Goal: Find specific page/section: Find specific page/section

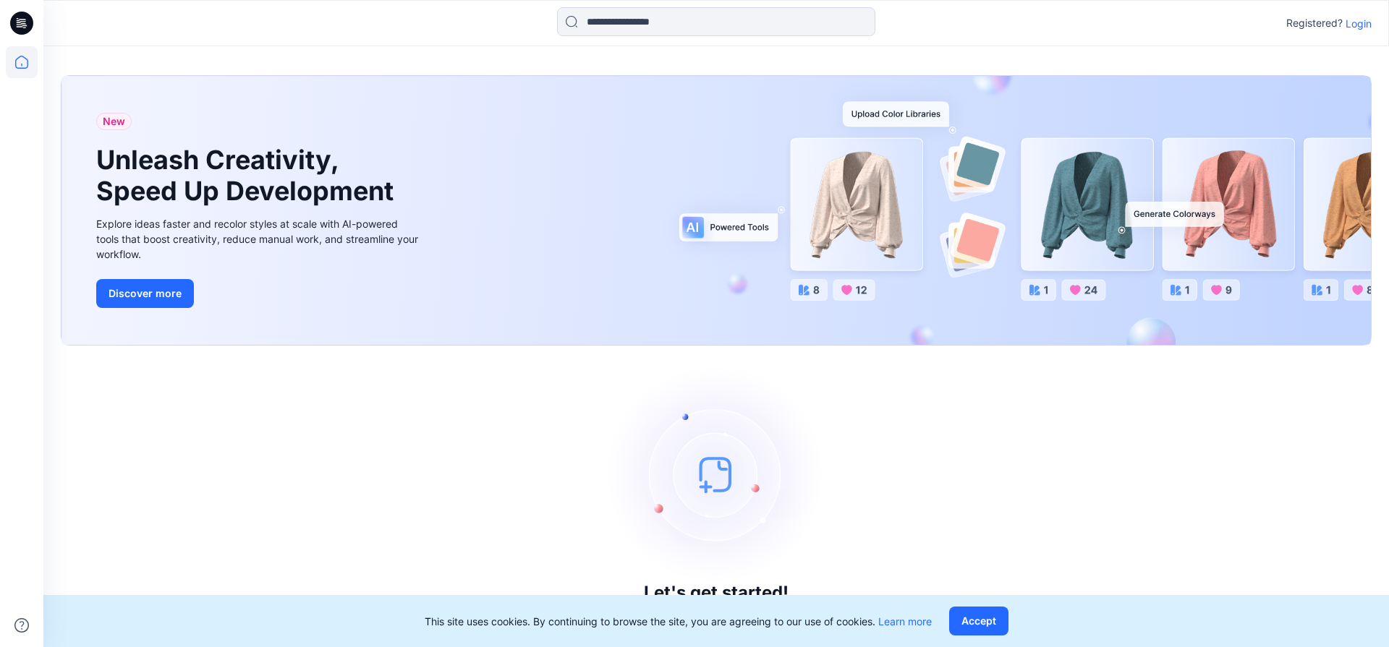
click at [1351, 22] on p "Login" at bounding box center [1358, 23] width 26 height 15
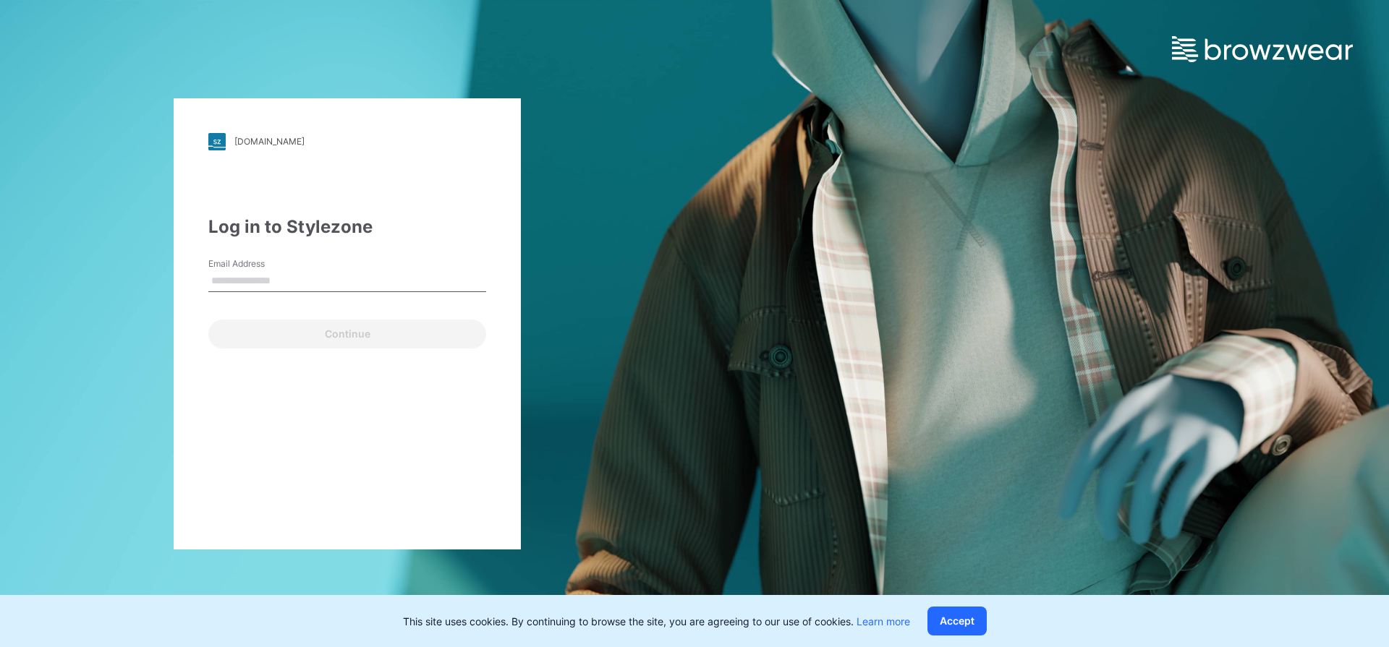
click at [237, 284] on input "Email Address" at bounding box center [347, 282] width 278 height 22
click at [412, 281] on input "**********" at bounding box center [347, 282] width 278 height 22
drag, startPoint x: 412, startPoint y: 281, endPoint x: 191, endPoint y: 284, distance: 221.3
click at [191, 284] on div "**********" at bounding box center [347, 323] width 347 height 451
type input "**"
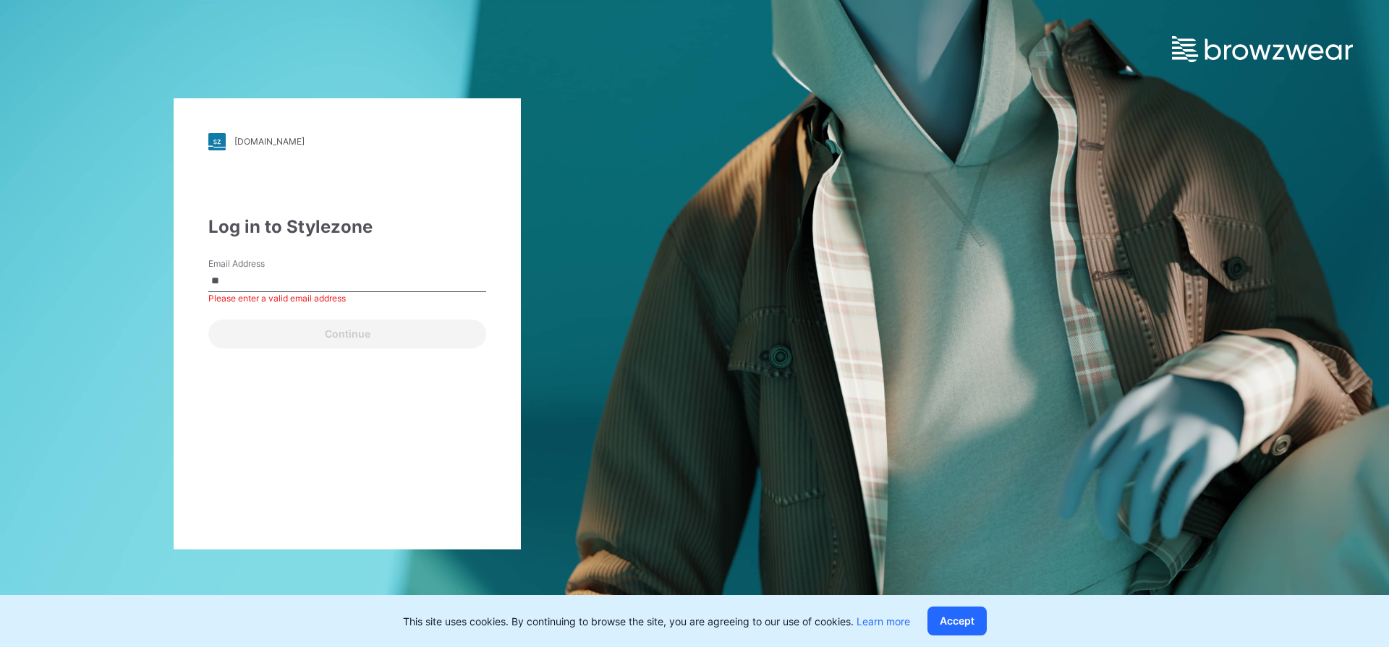
type input "**********"
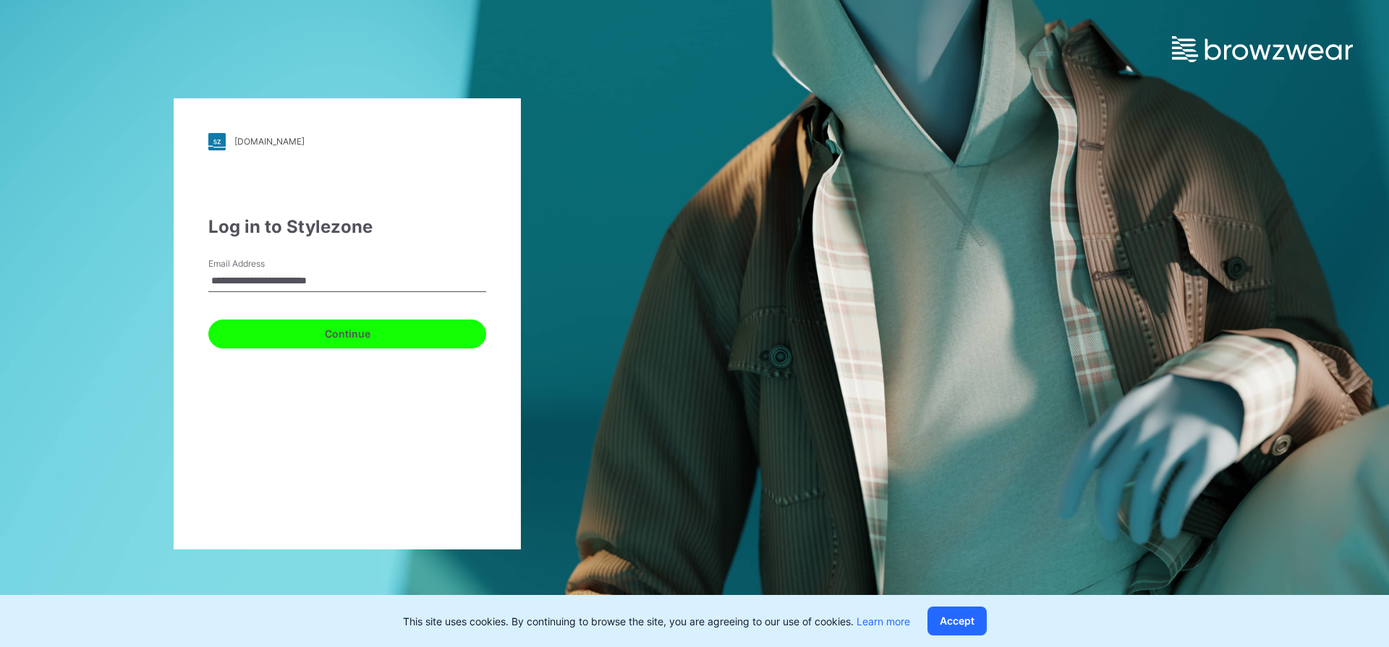
click at [295, 333] on button "Continue" at bounding box center [347, 334] width 278 height 29
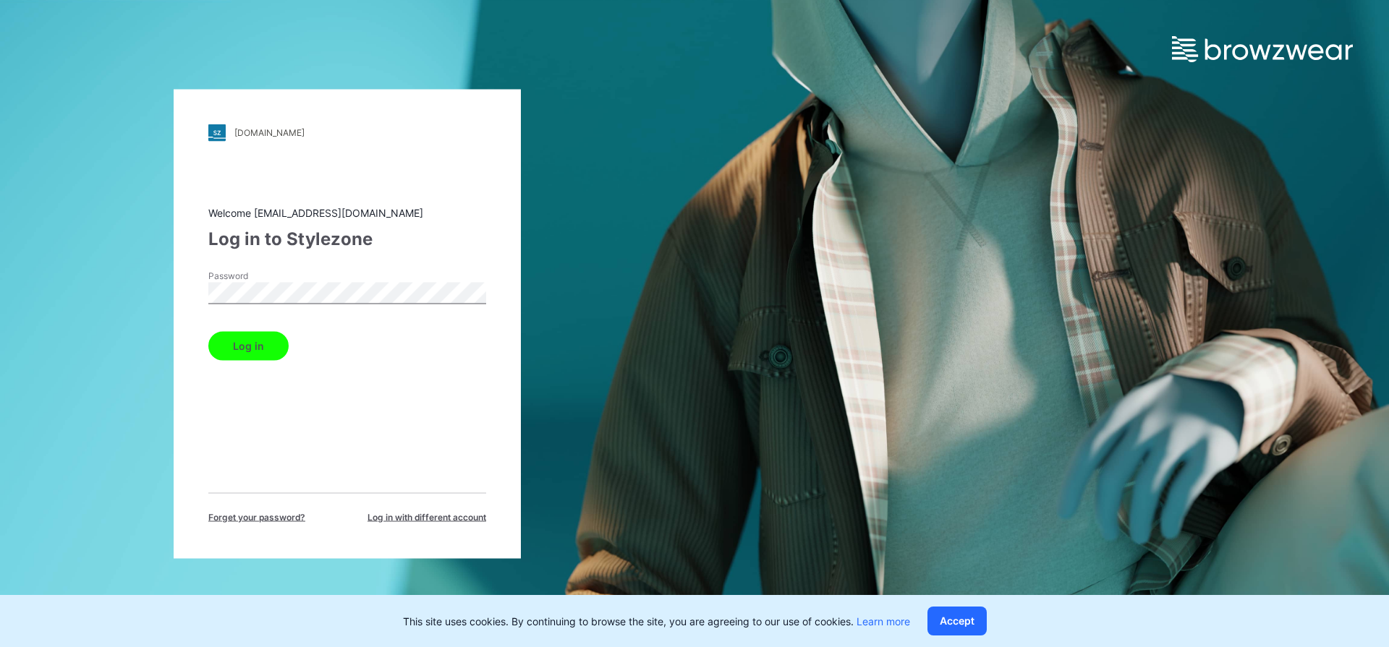
click at [260, 339] on button "Log in" at bounding box center [248, 345] width 80 height 29
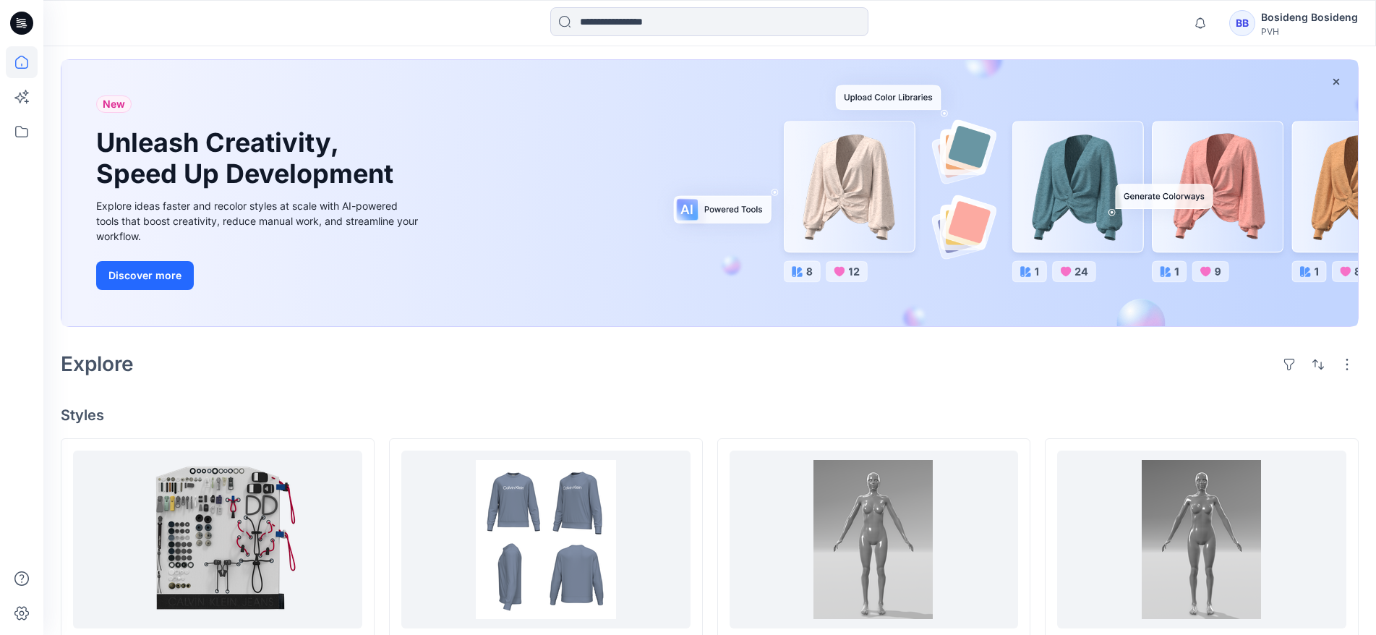
scroll to position [72, 0]
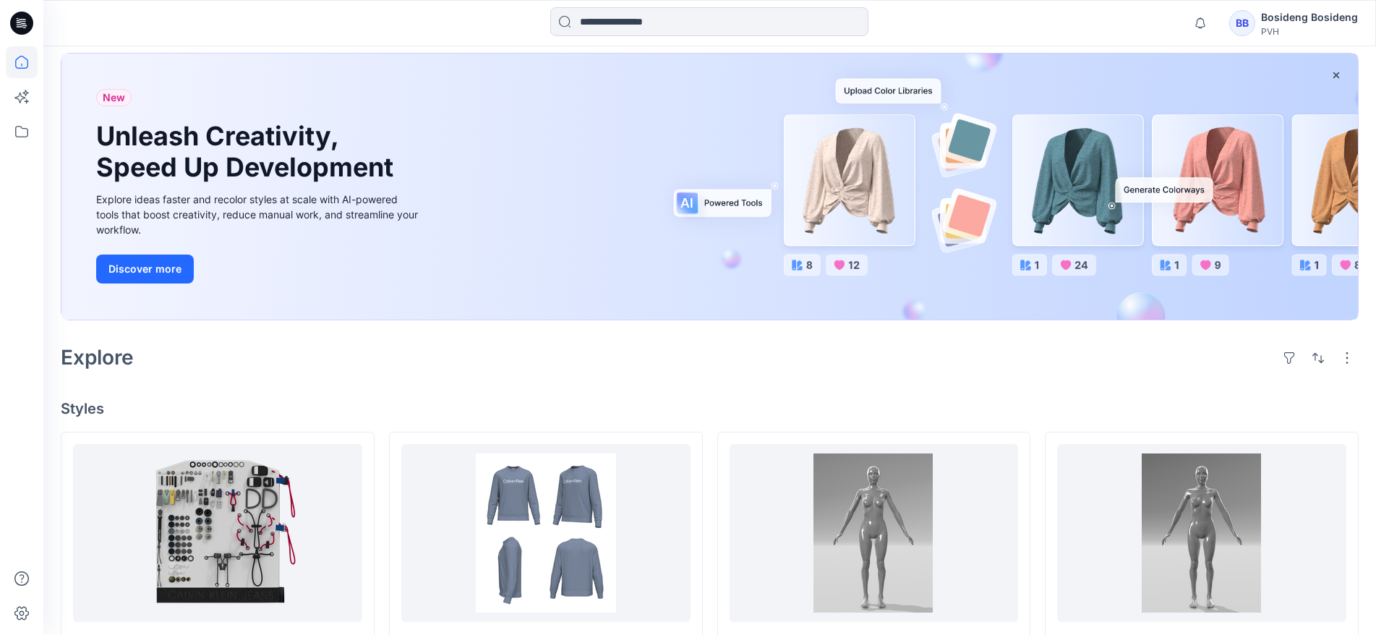
click at [85, 404] on h4 "Styles" at bounding box center [710, 408] width 1298 height 17
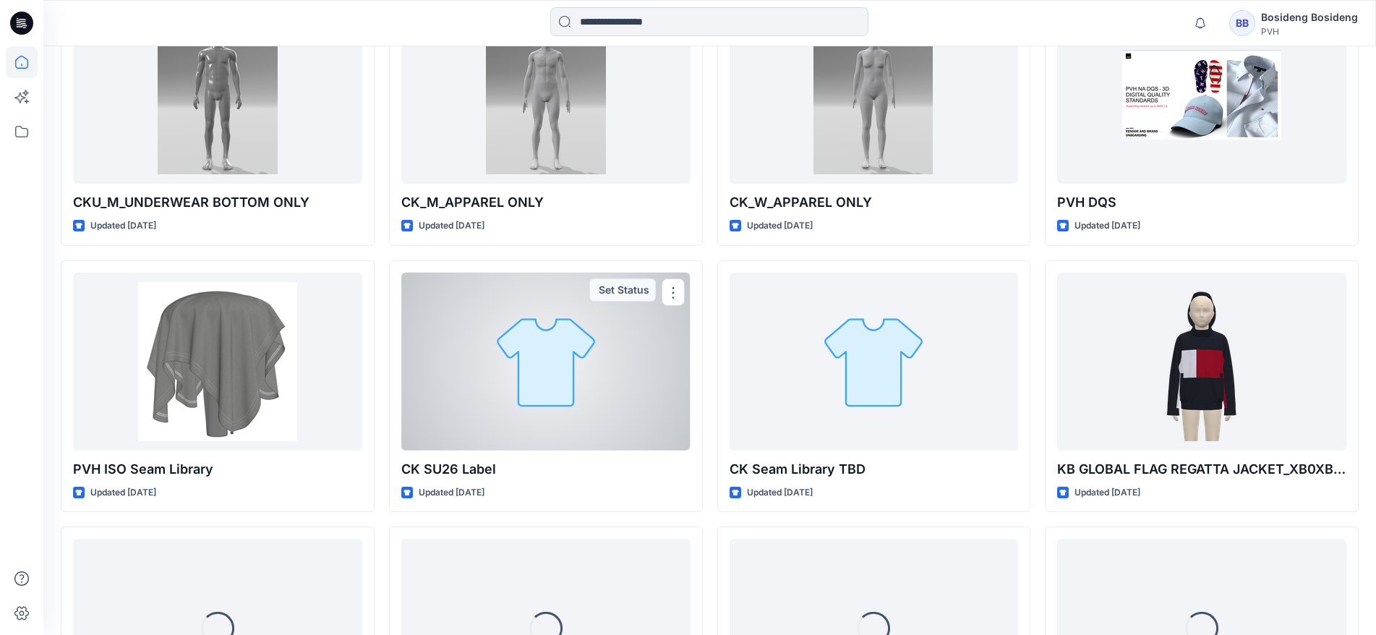
scroll to position [793, 0]
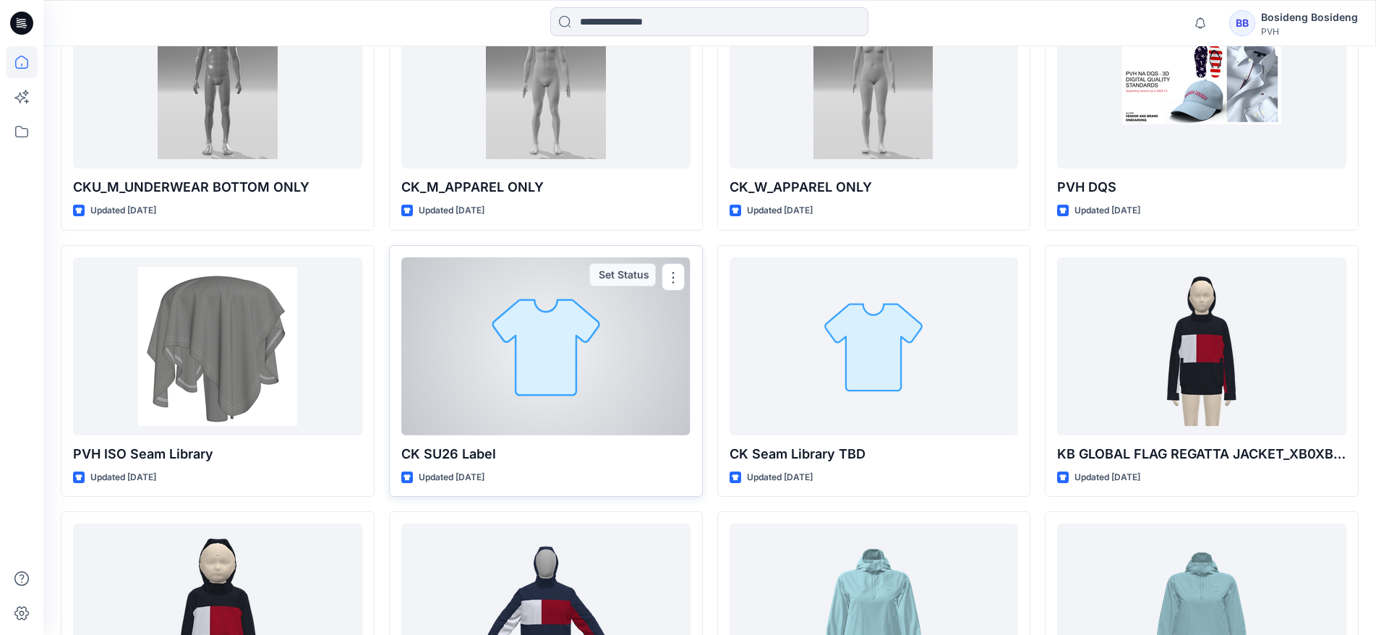
click at [604, 343] on div at bounding box center [545, 346] width 289 height 178
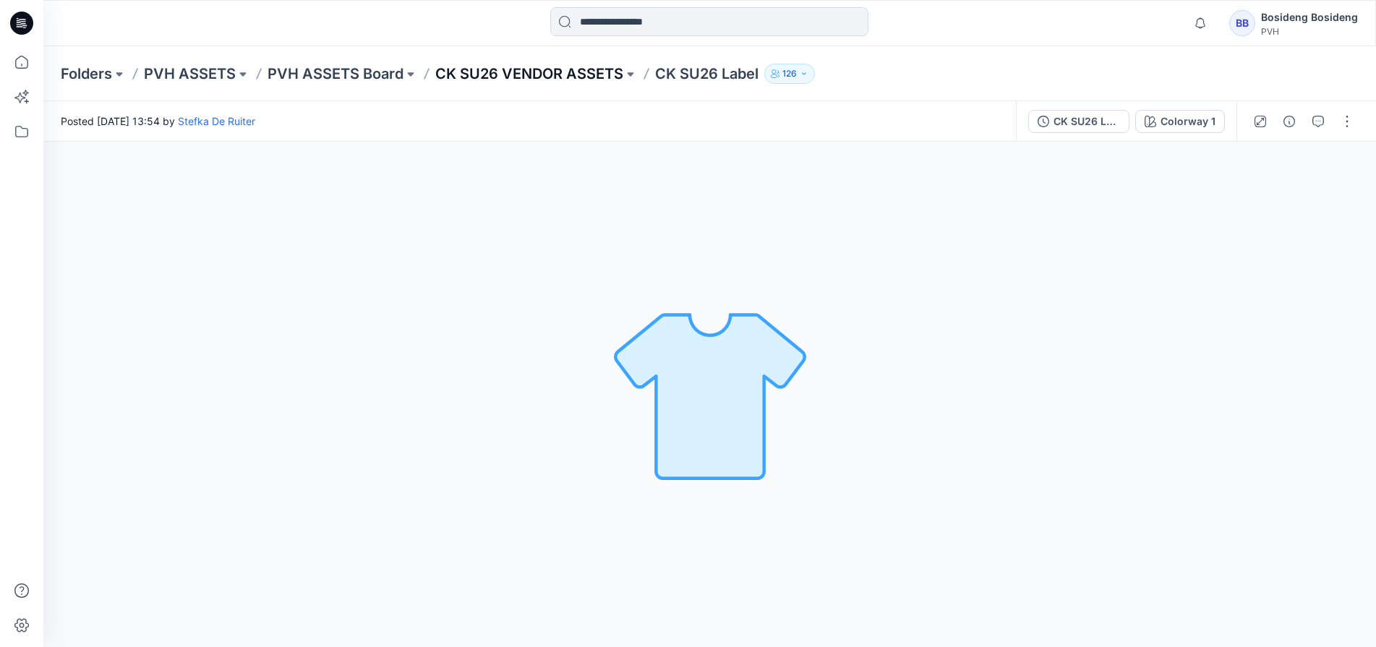
click at [592, 79] on p "CK SU26 VENDOR ASSETS" at bounding box center [529, 74] width 188 height 20
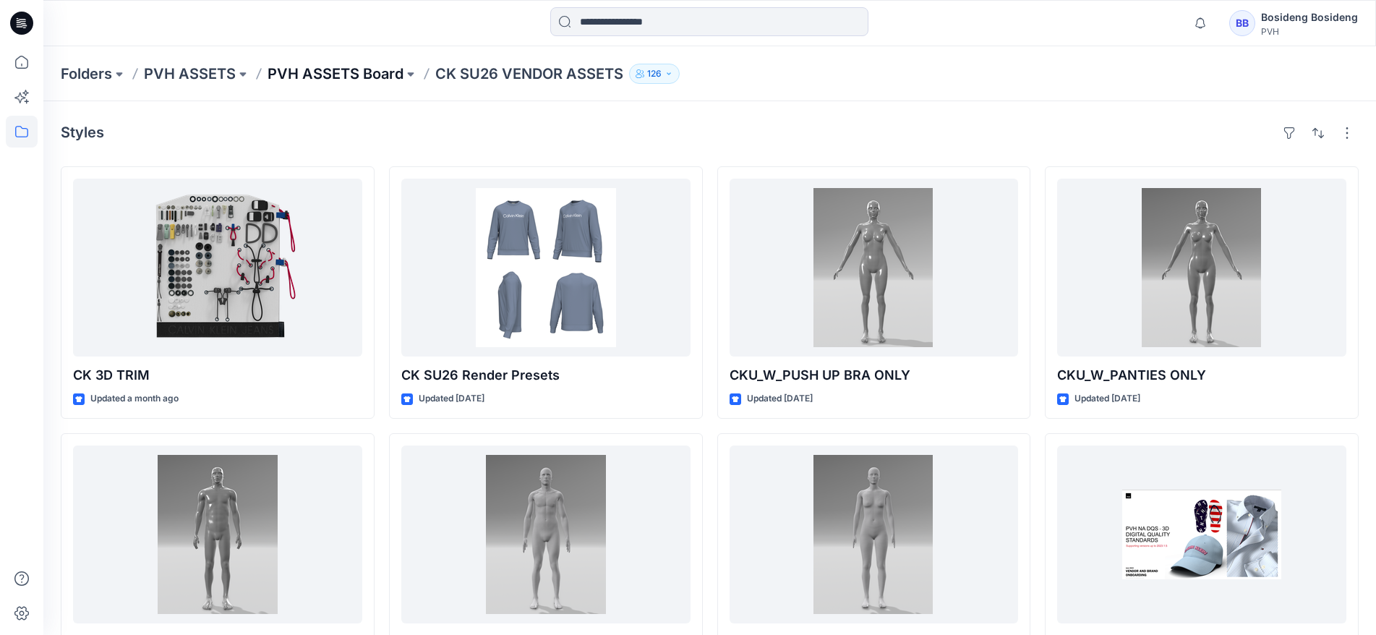
click at [395, 76] on p "PVH ASSETS Board" at bounding box center [336, 74] width 136 height 20
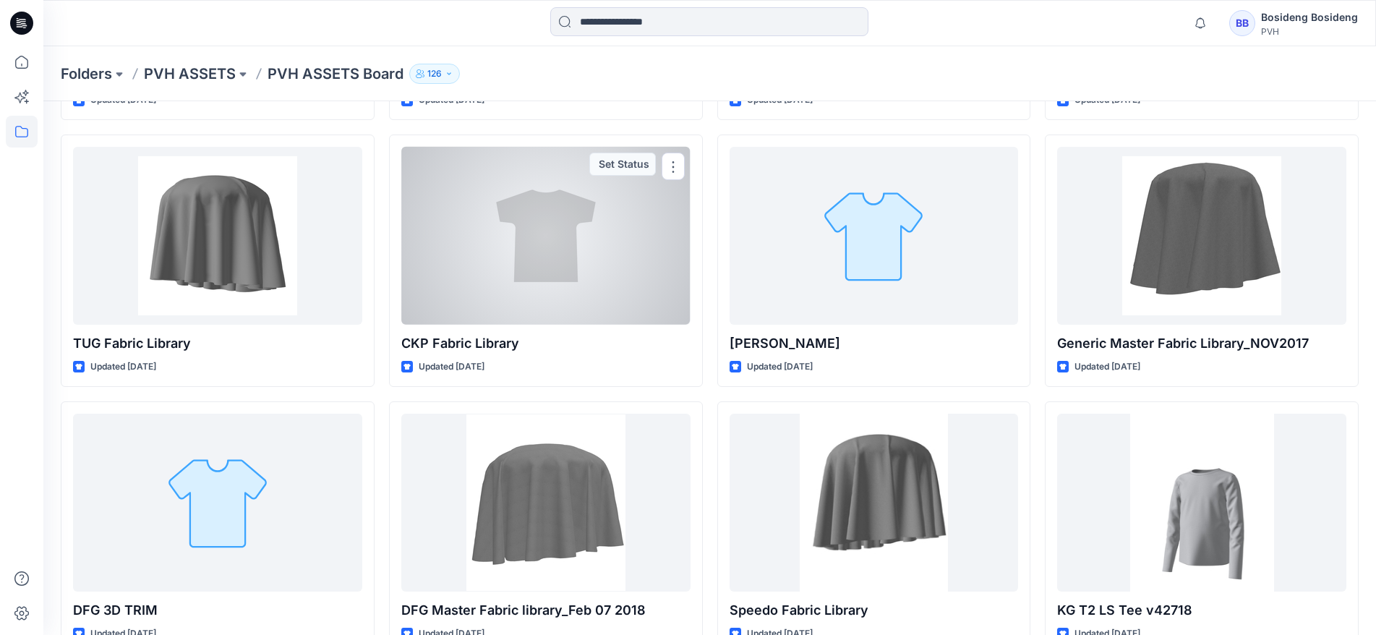
scroll to position [1546, 0]
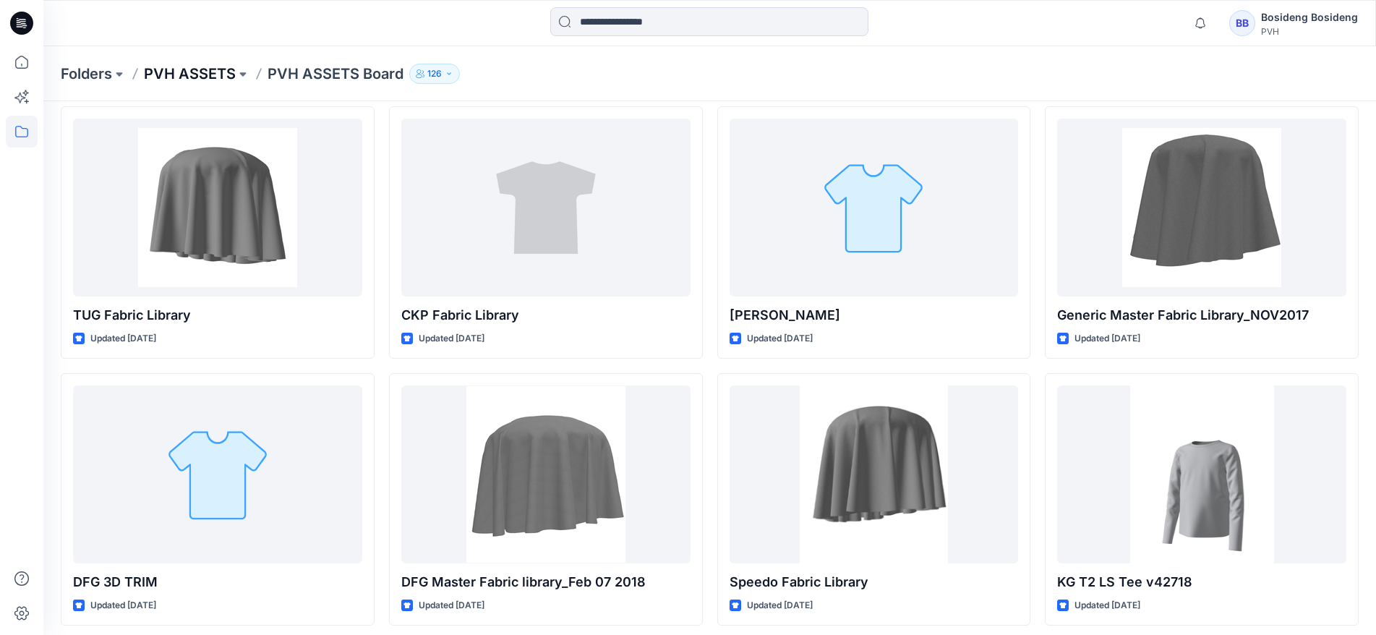
click at [234, 74] on p "PVH ASSETS" at bounding box center [190, 74] width 92 height 20
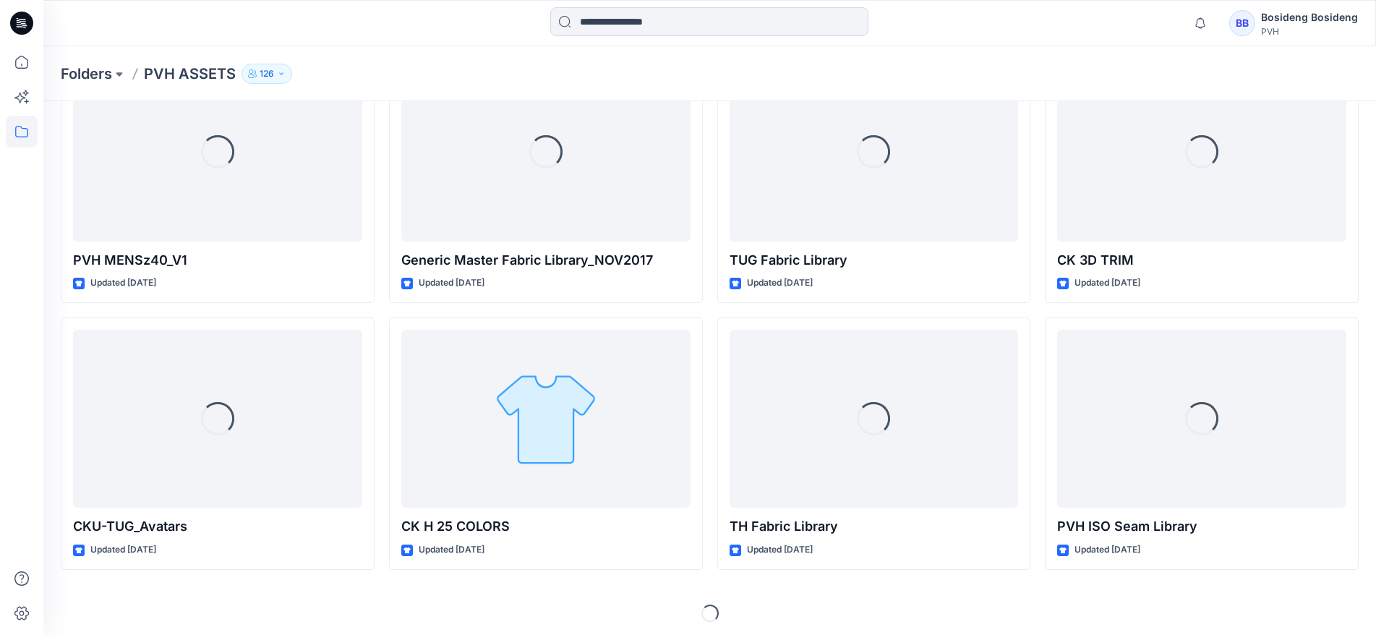
scroll to position [1014, 0]
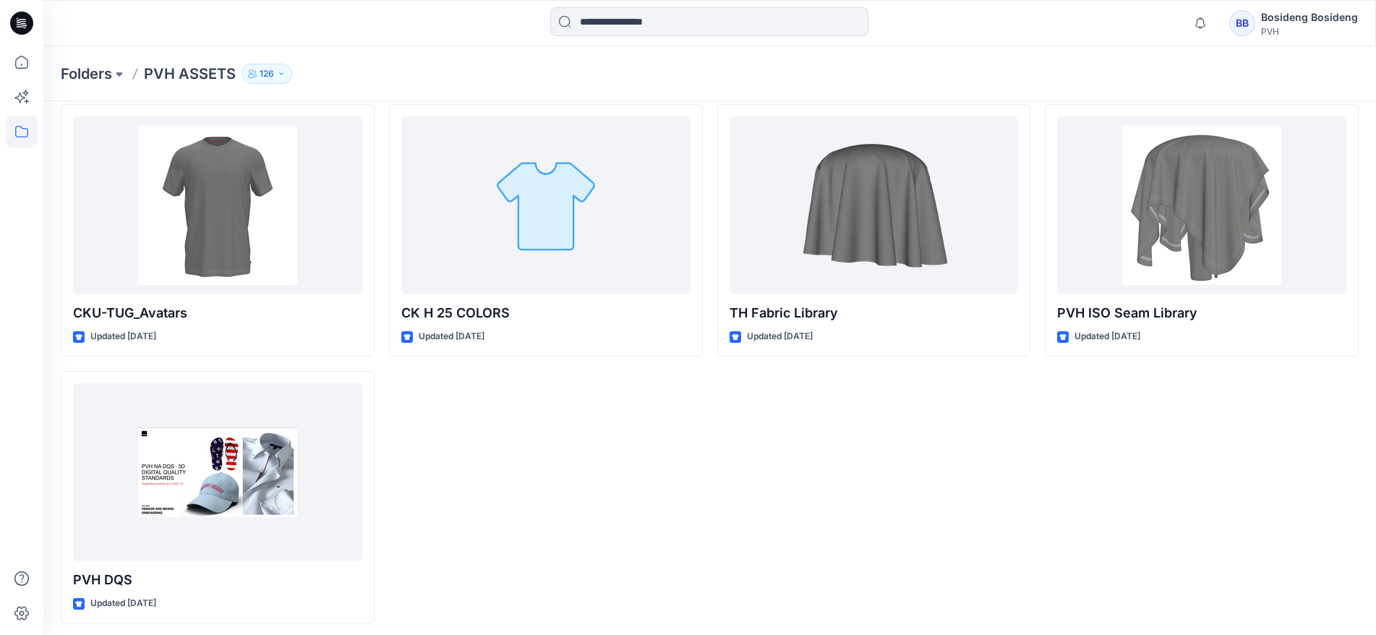
click at [218, 74] on p "PVH ASSETS" at bounding box center [190, 74] width 92 height 20
click at [119, 76] on button at bounding box center [119, 74] width 14 height 20
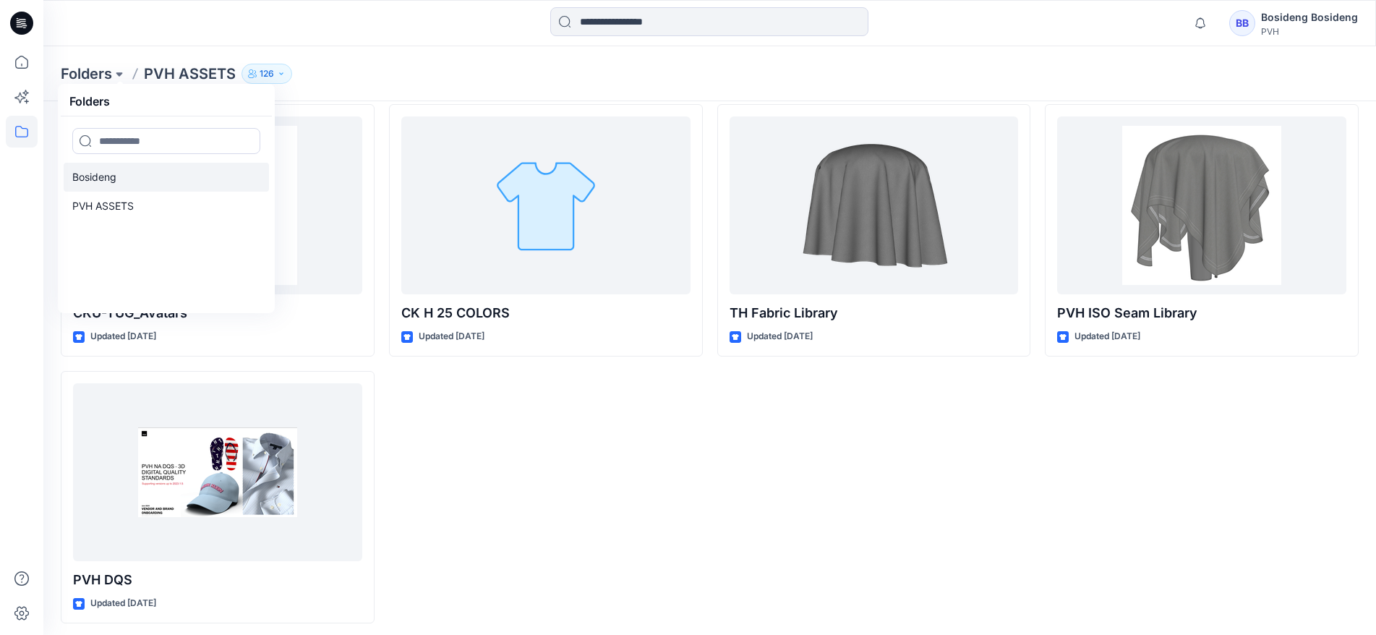
click at [99, 173] on p "Bosideng" at bounding box center [94, 177] width 44 height 17
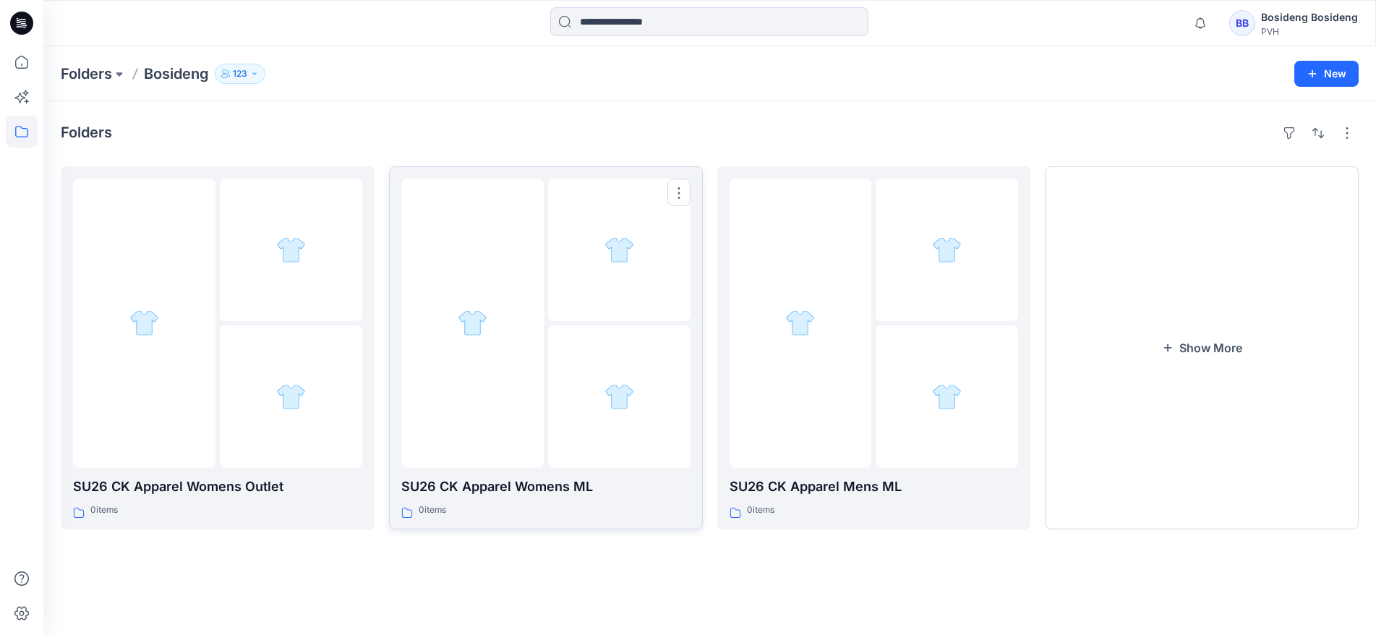
scroll to position [12, 0]
